Goal: Navigation & Orientation: Go to known website

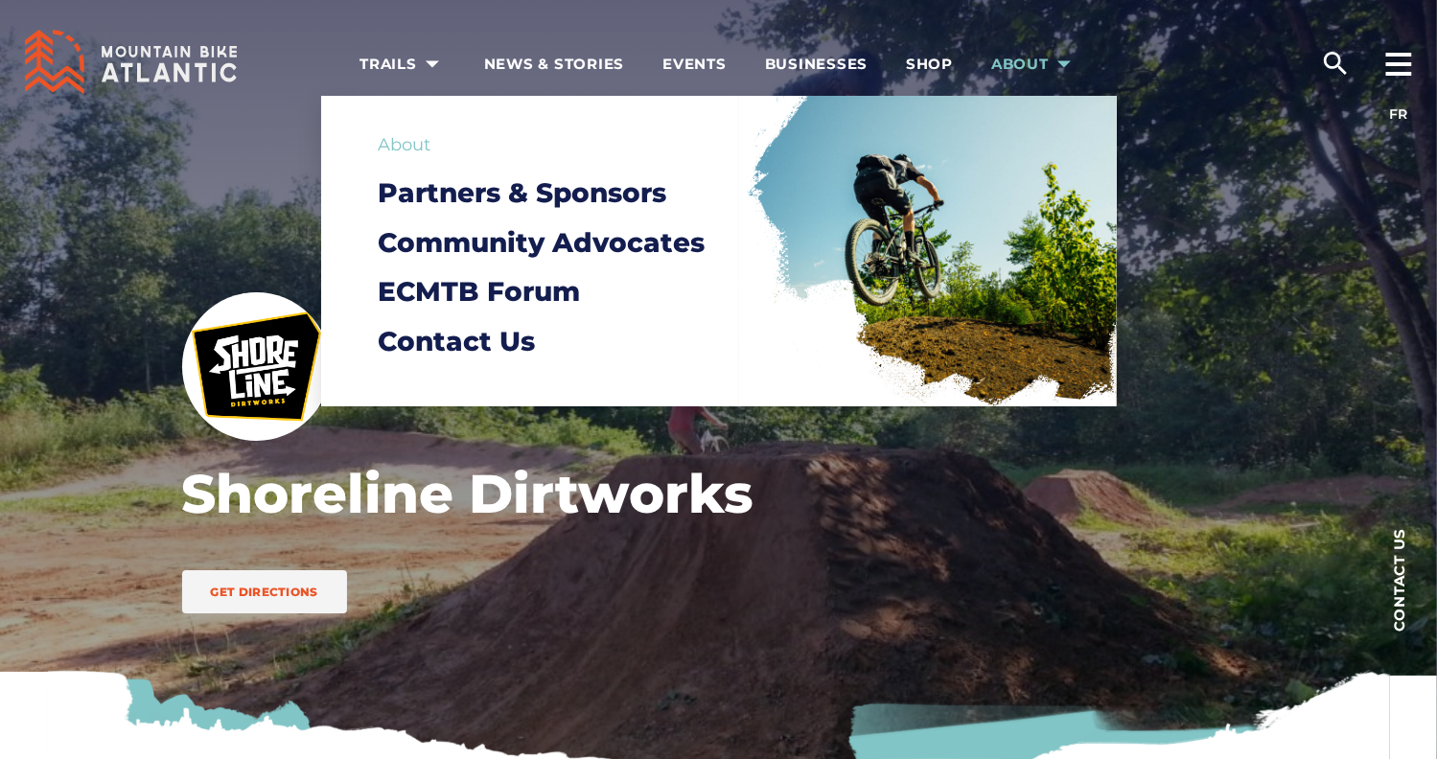
click at [1039, 56] on span "About" at bounding box center [1034, 64] width 86 height 19
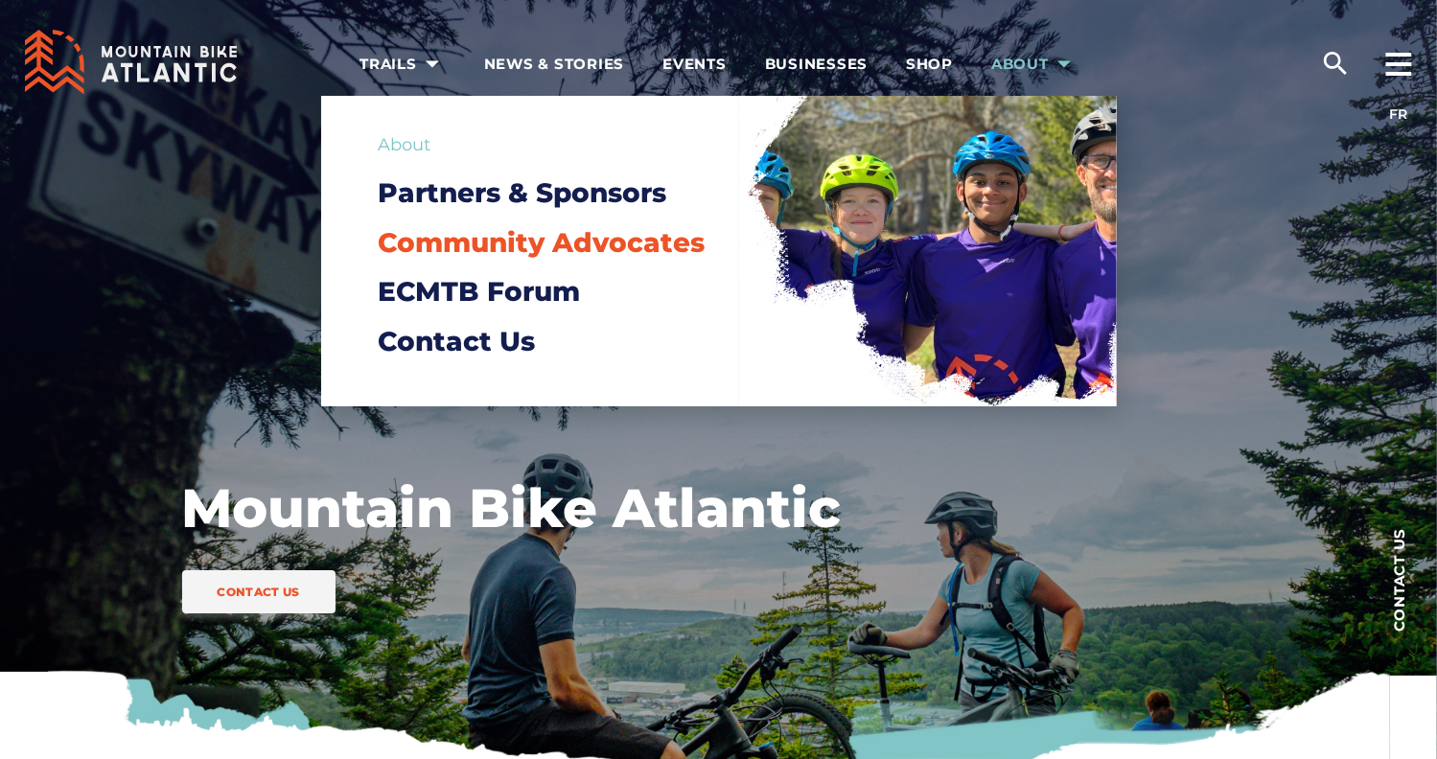
click at [579, 252] on span "Community Advocates" at bounding box center [542, 242] width 327 height 33
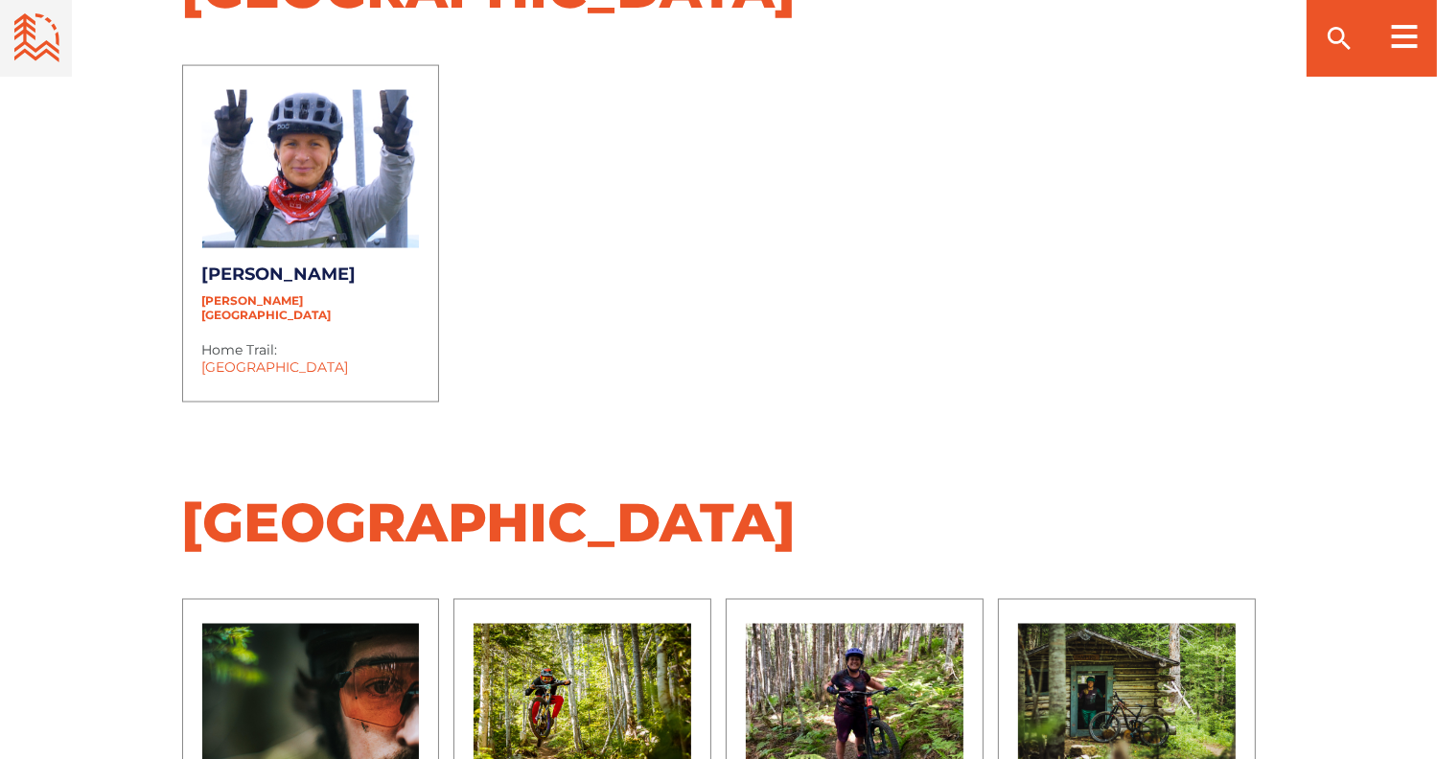
scroll to position [2972, 0]
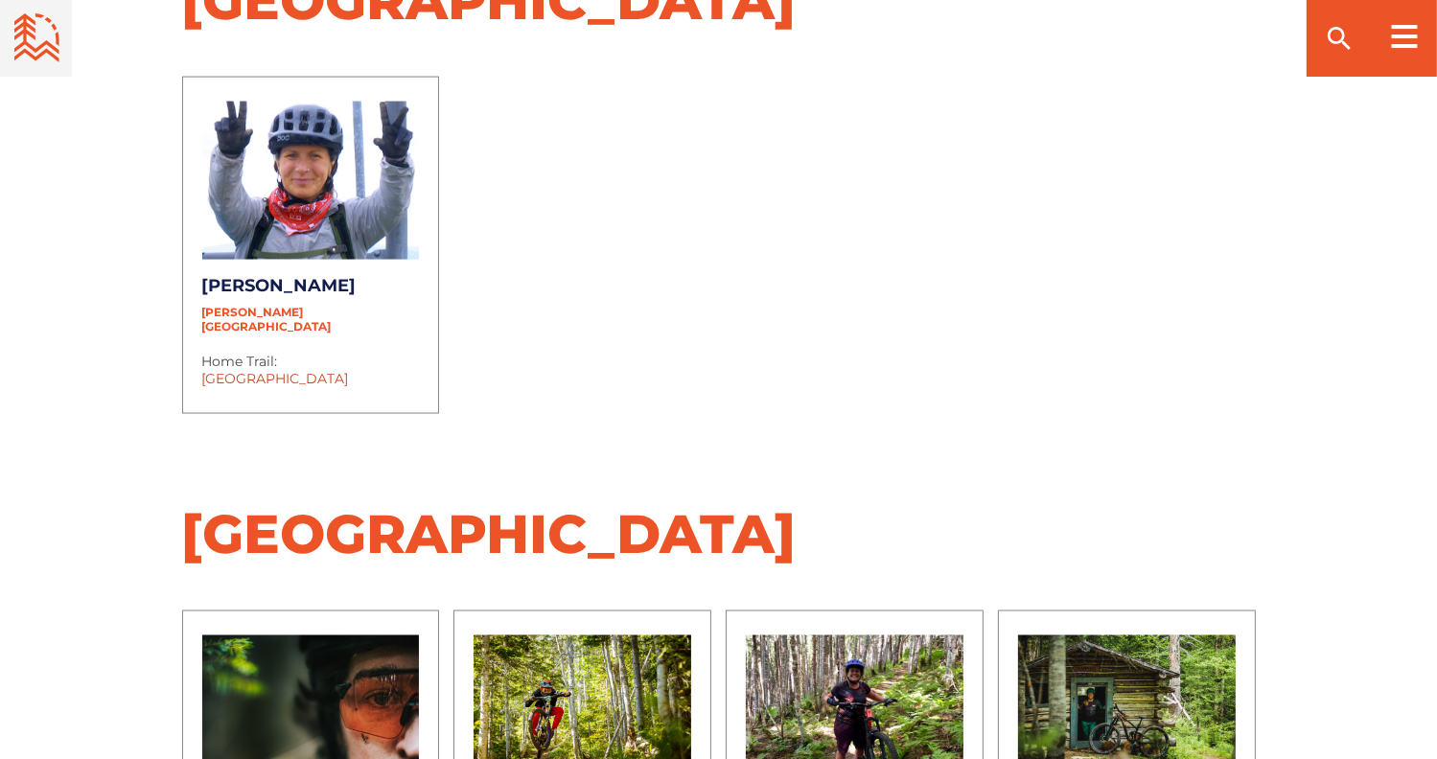
click at [276, 370] on link "Bonshaw Provincial Park" at bounding box center [275, 378] width 147 height 17
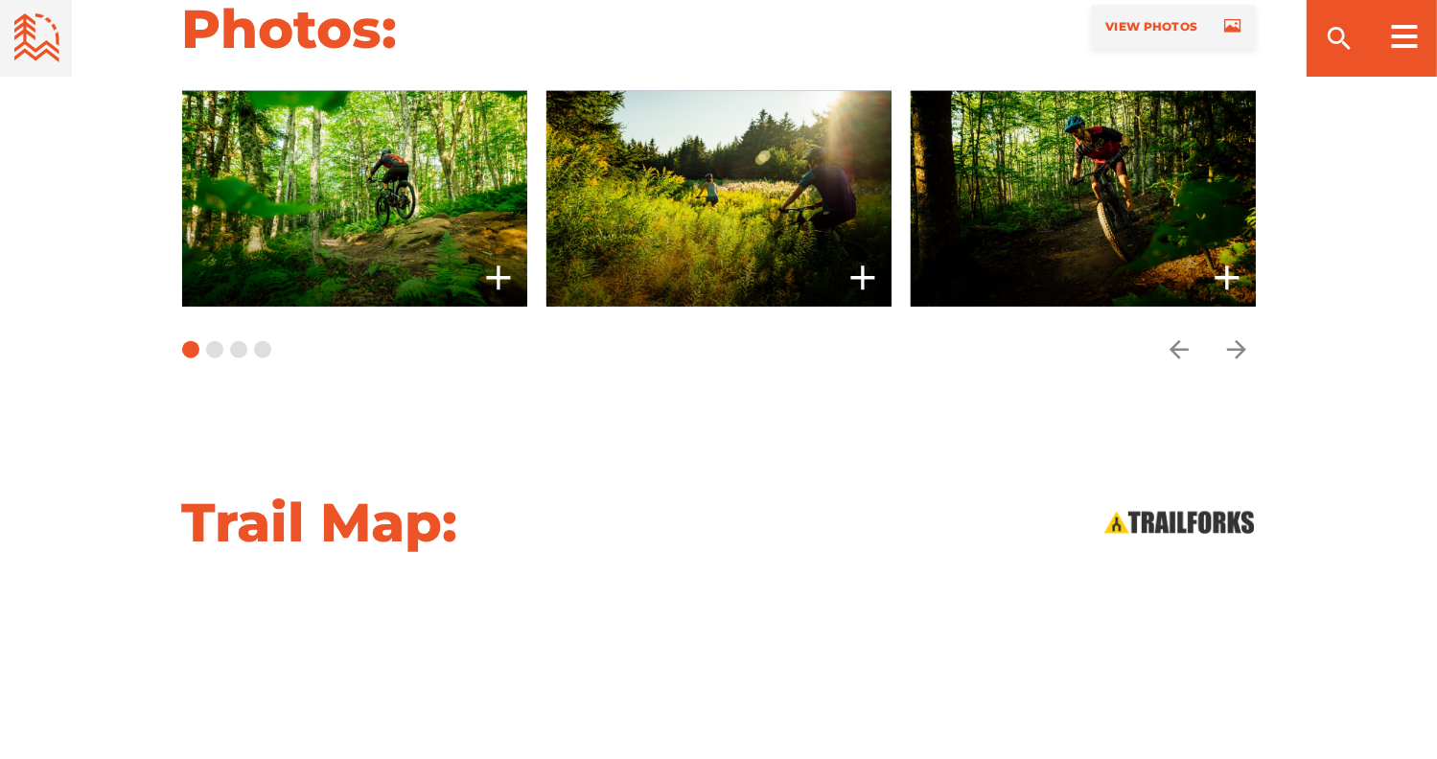
scroll to position [1674, 0]
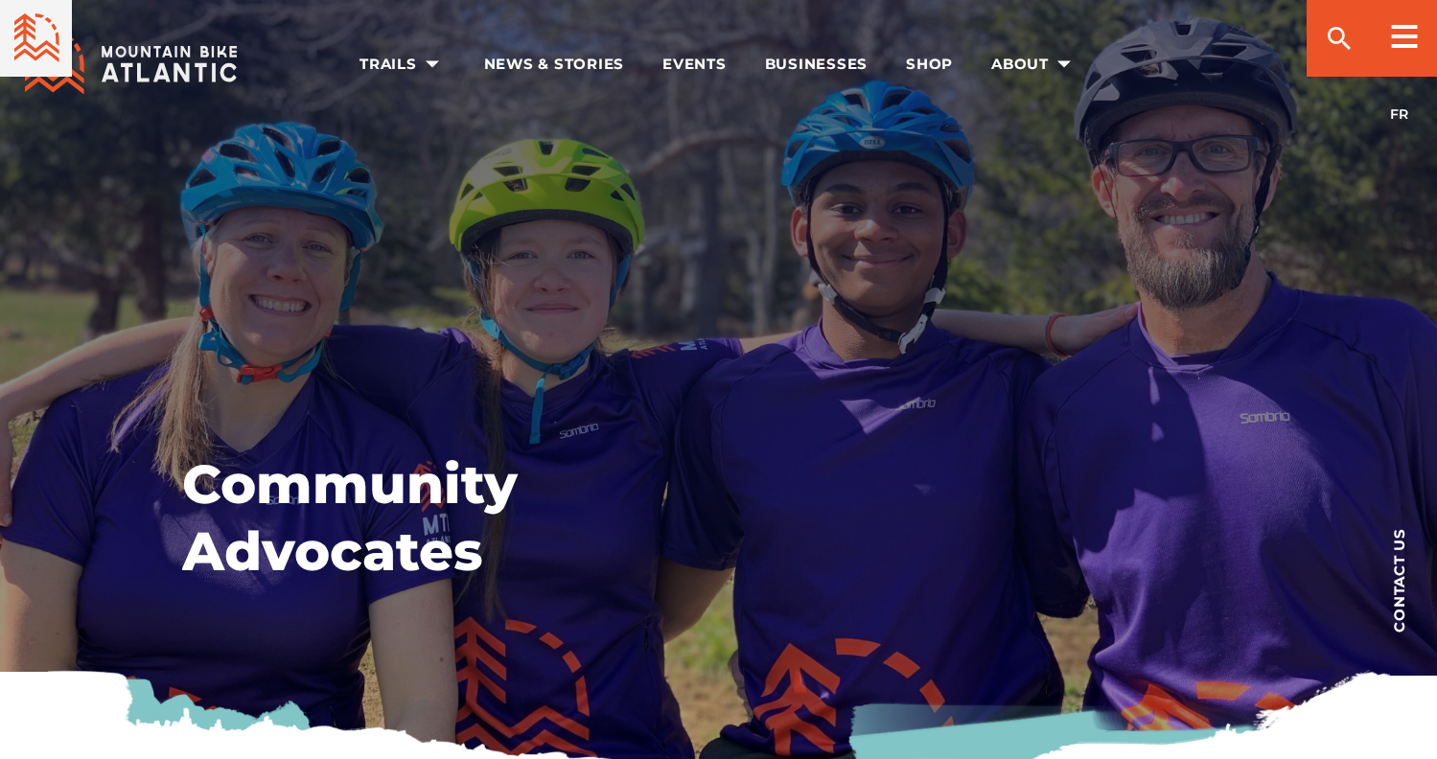
scroll to position [2972, 0]
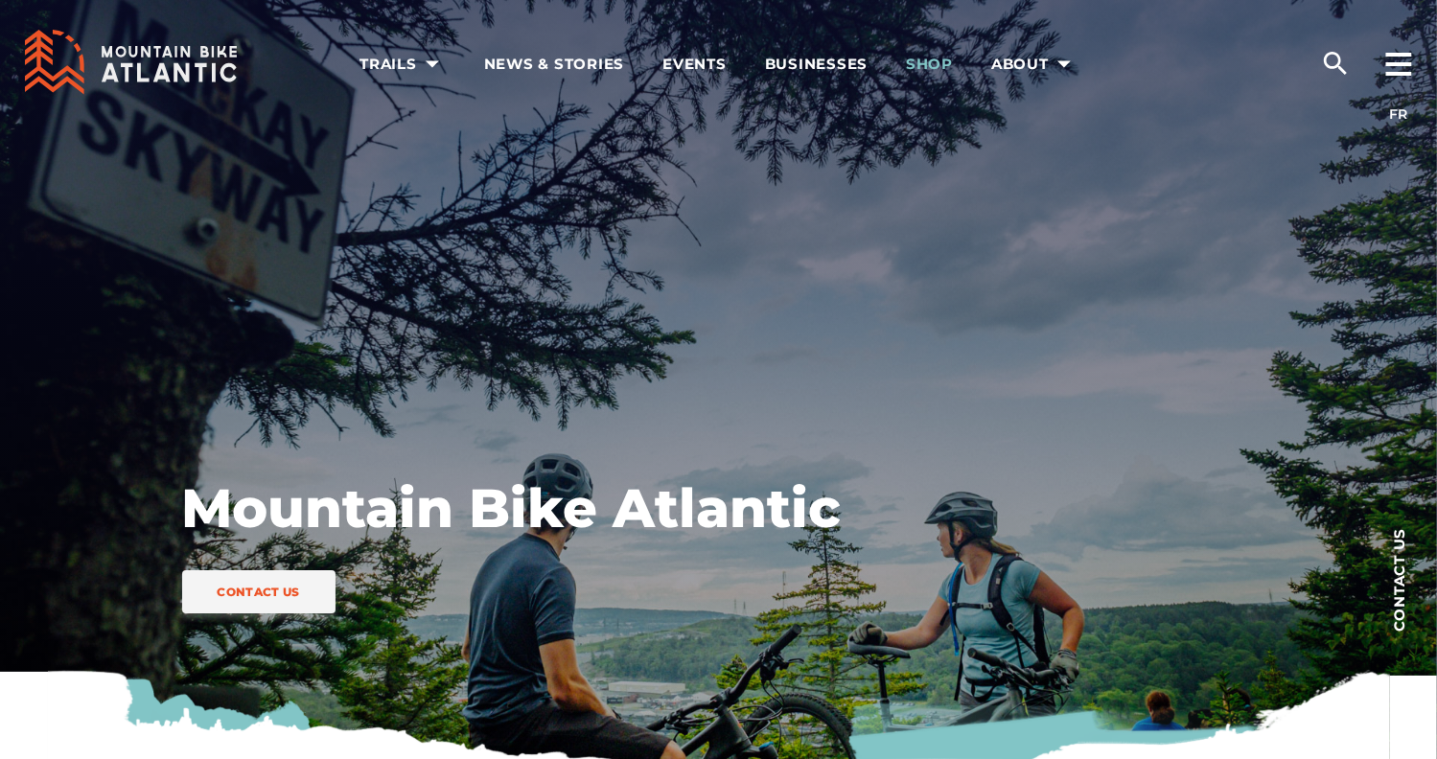
click at [932, 64] on span "Shop" at bounding box center [929, 64] width 47 height 19
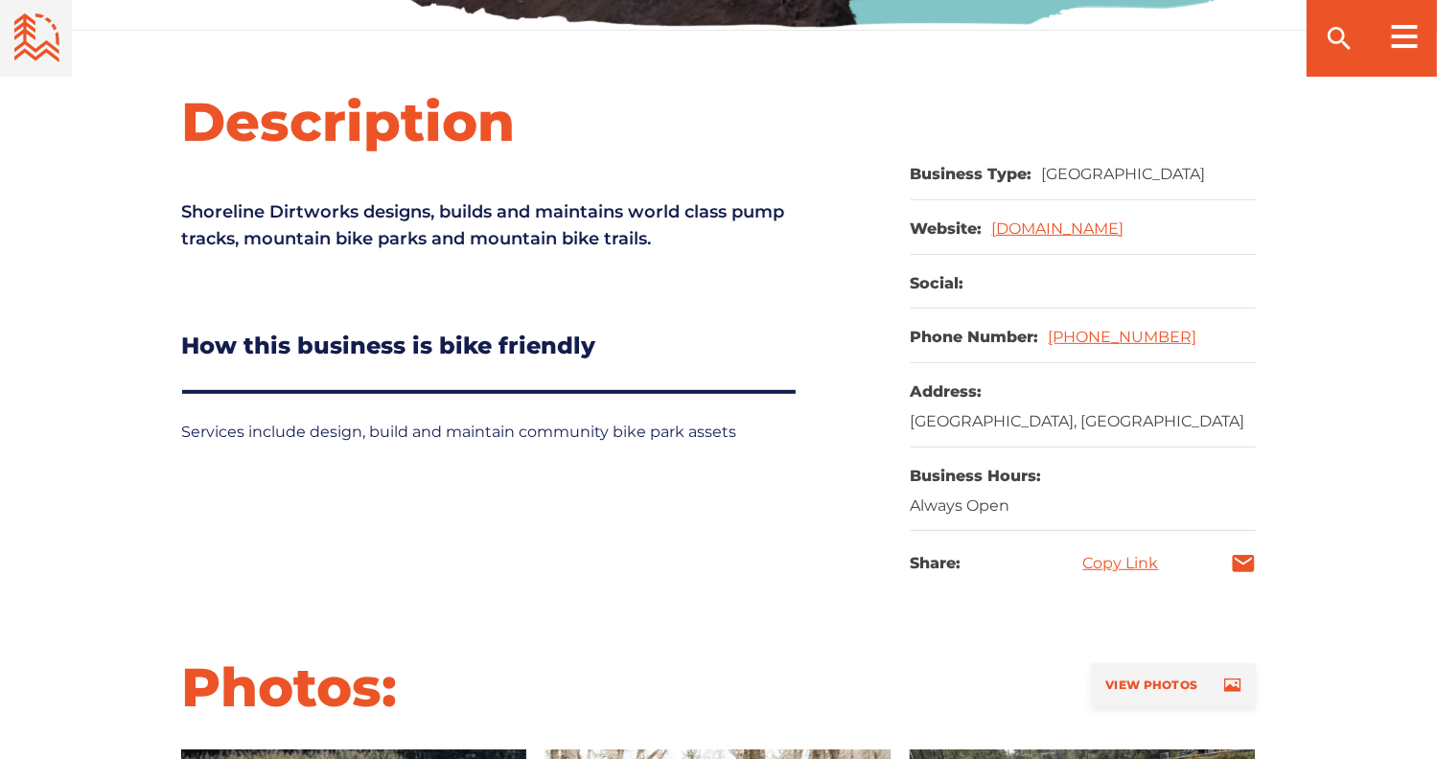
scroll to position [736, 0]
click at [1070, 227] on link "[DOMAIN_NAME]" at bounding box center [1058, 229] width 132 height 18
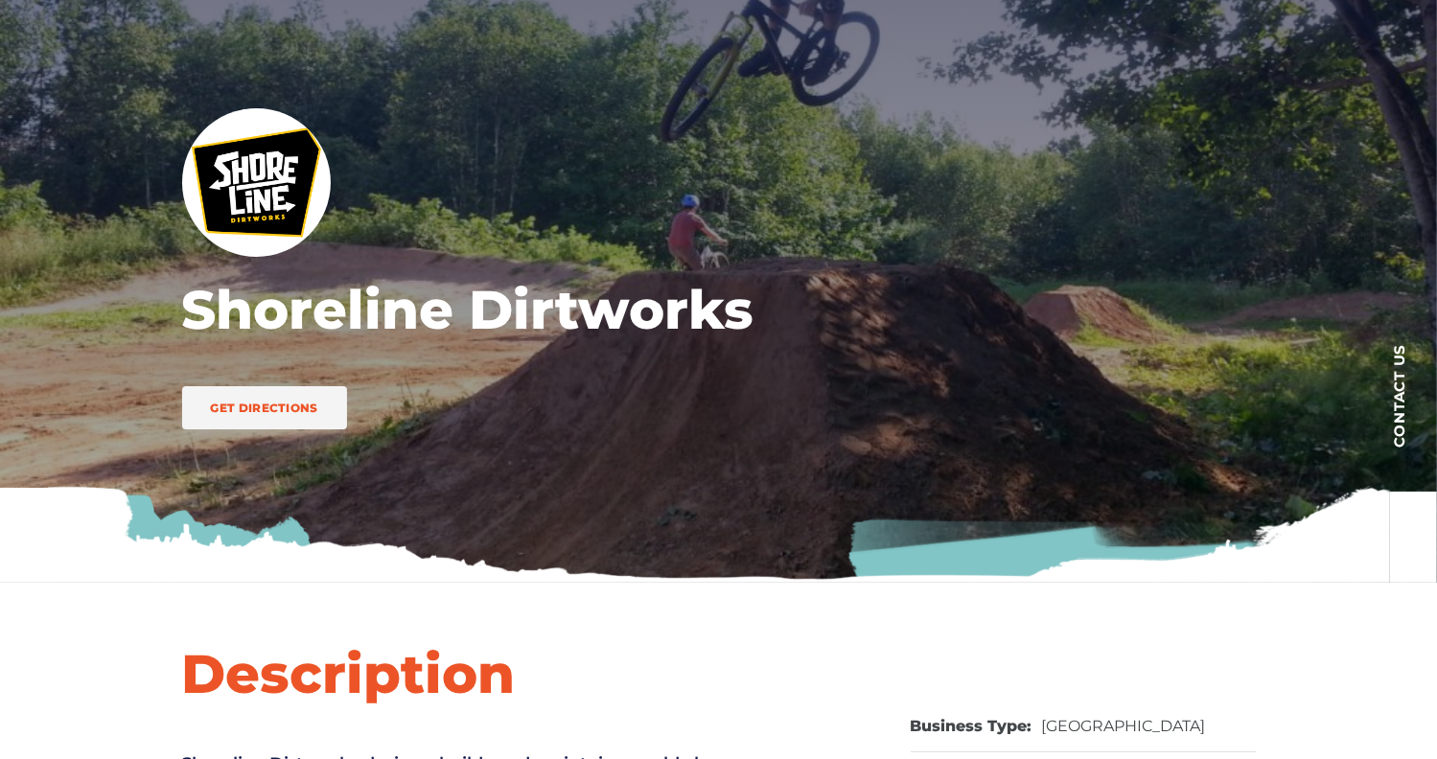
scroll to position [0, 0]
